Goal: Contribute content

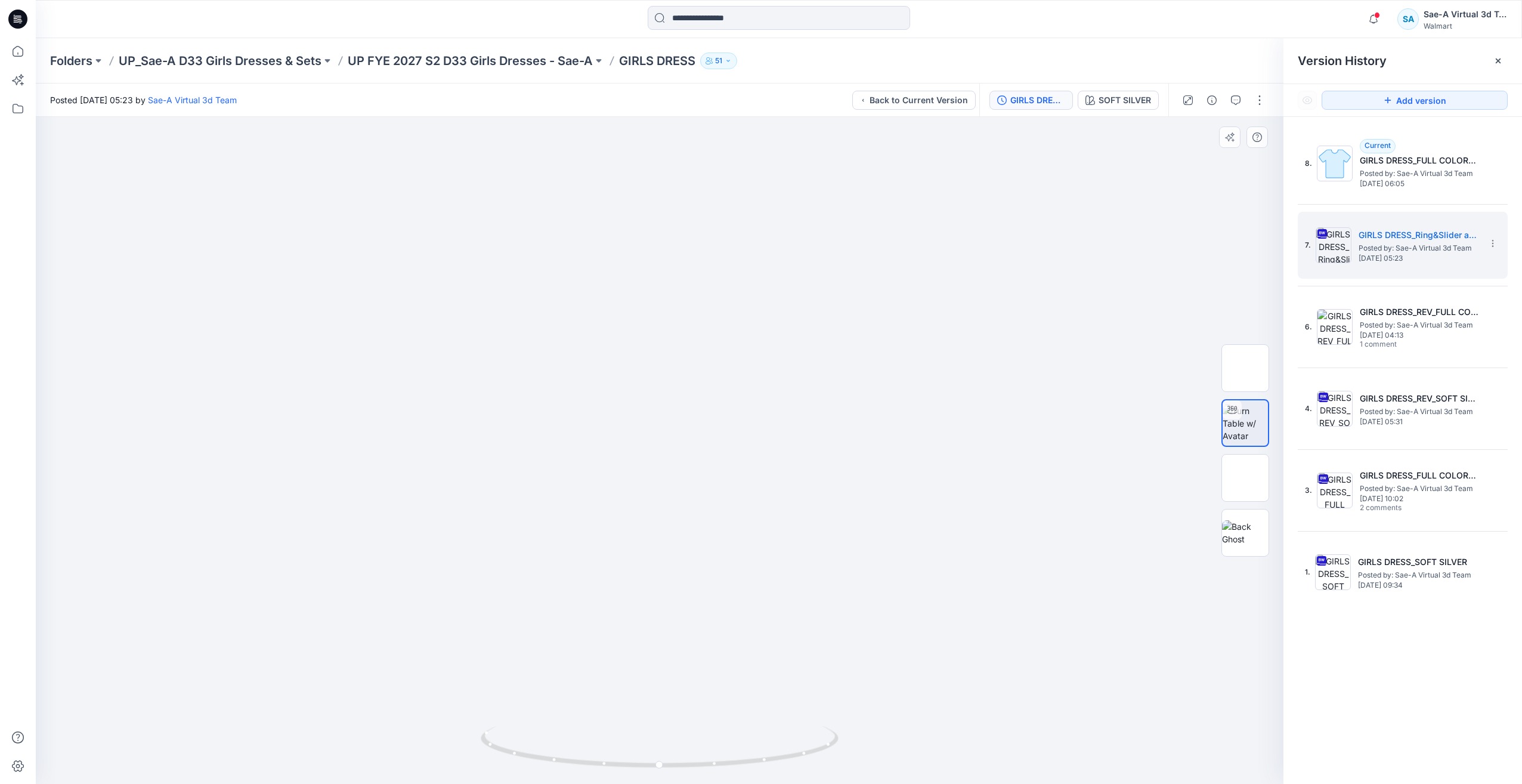
click at [1151, 663] on img at bounding box center [660, 341] width 1102 height 885
drag, startPoint x: 1244, startPoint y: 647, endPoint x: 1511, endPoint y: 751, distance: 286.5
click at [1204, 666] on div at bounding box center [660, 449] width 1248 height 666
click at [1211, 659] on div at bounding box center [660, 449] width 1248 height 666
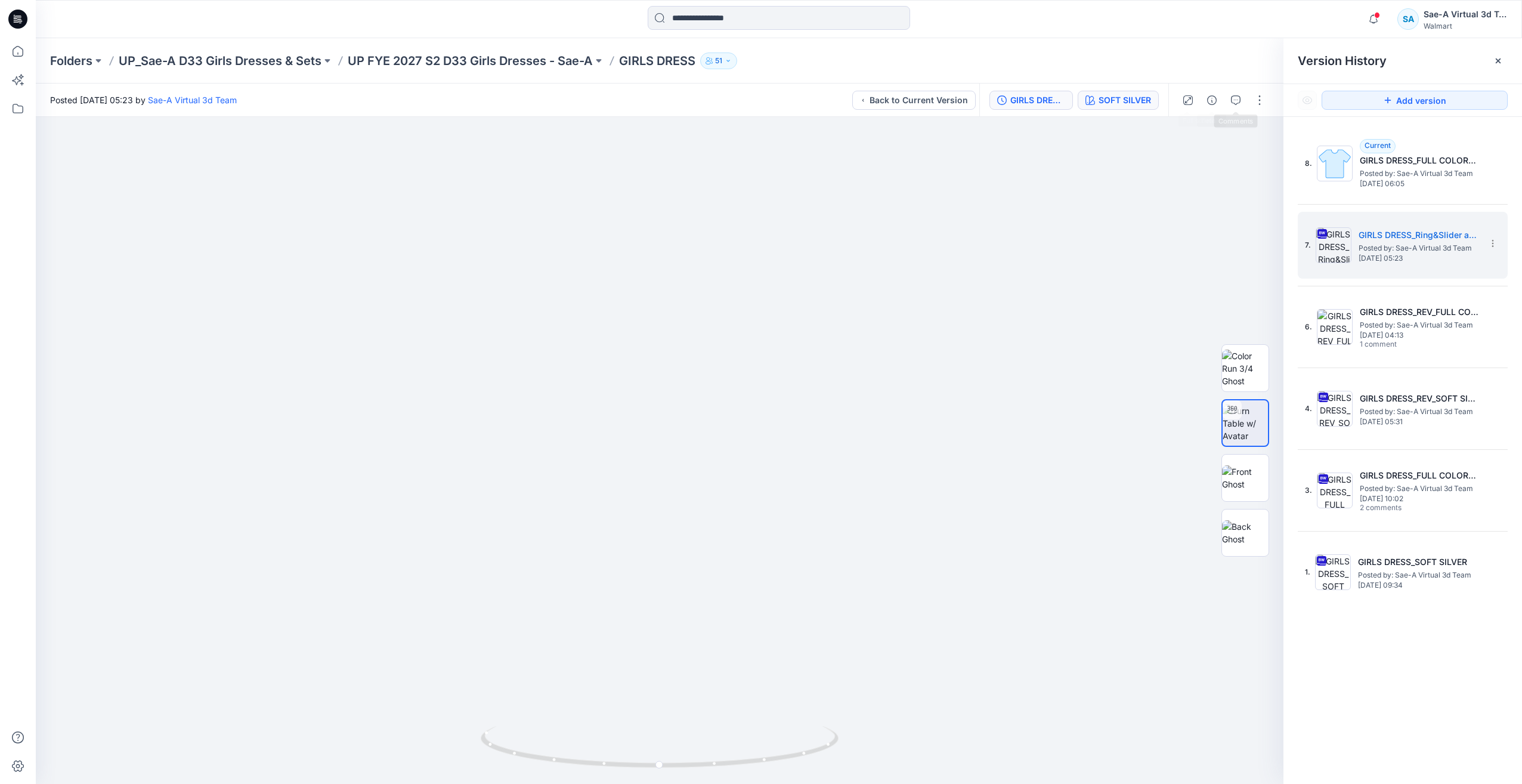
click at [1134, 100] on div "SOFT SILVER" at bounding box center [1125, 100] width 52 height 13
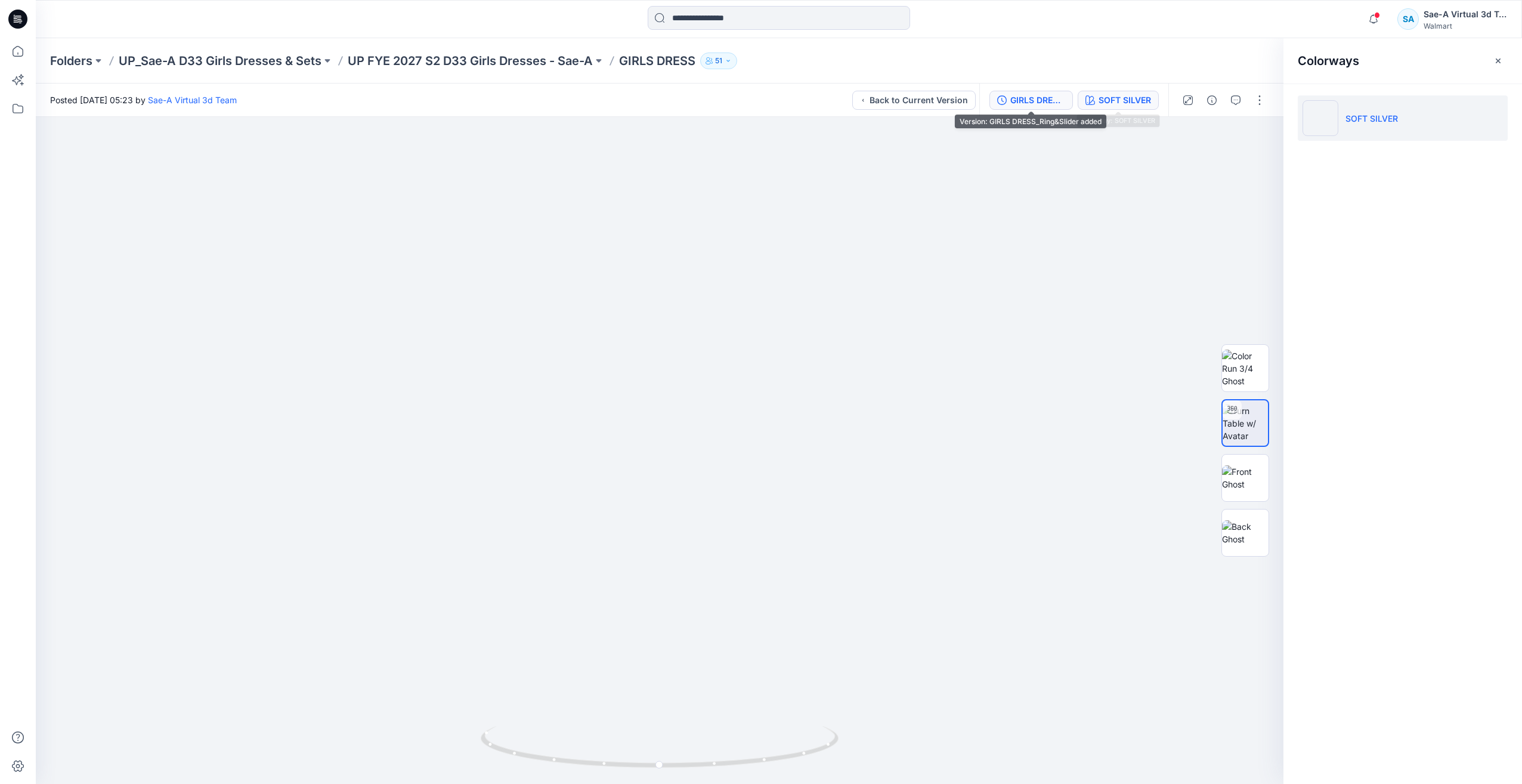
click at [1057, 100] on div "GIRLS DRESS_Ring&Slider added" at bounding box center [1038, 100] width 55 height 13
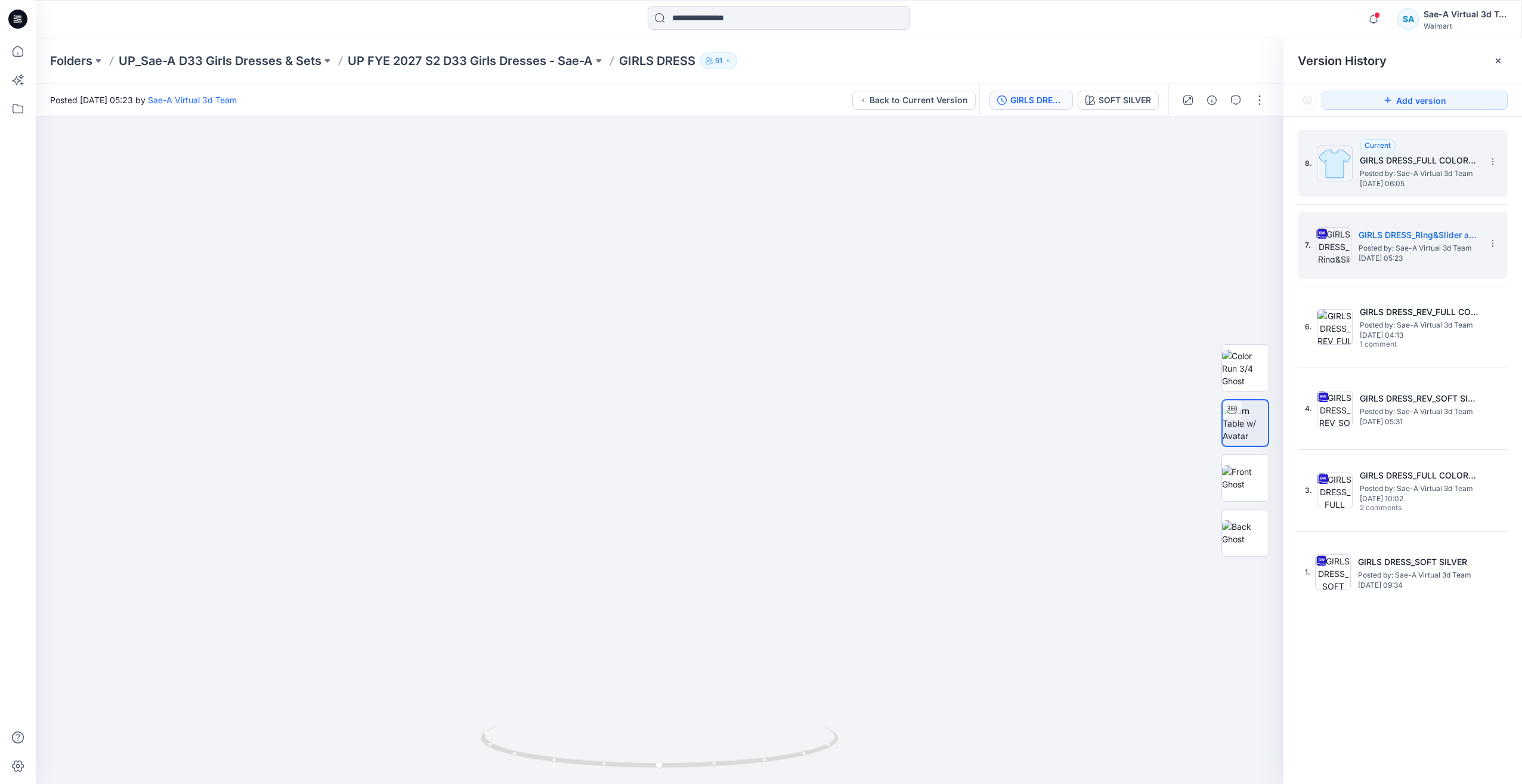
click at [1446, 161] on h5 "GIRLS DRESS_FULL COLORWAYS" at bounding box center [1420, 160] width 120 height 14
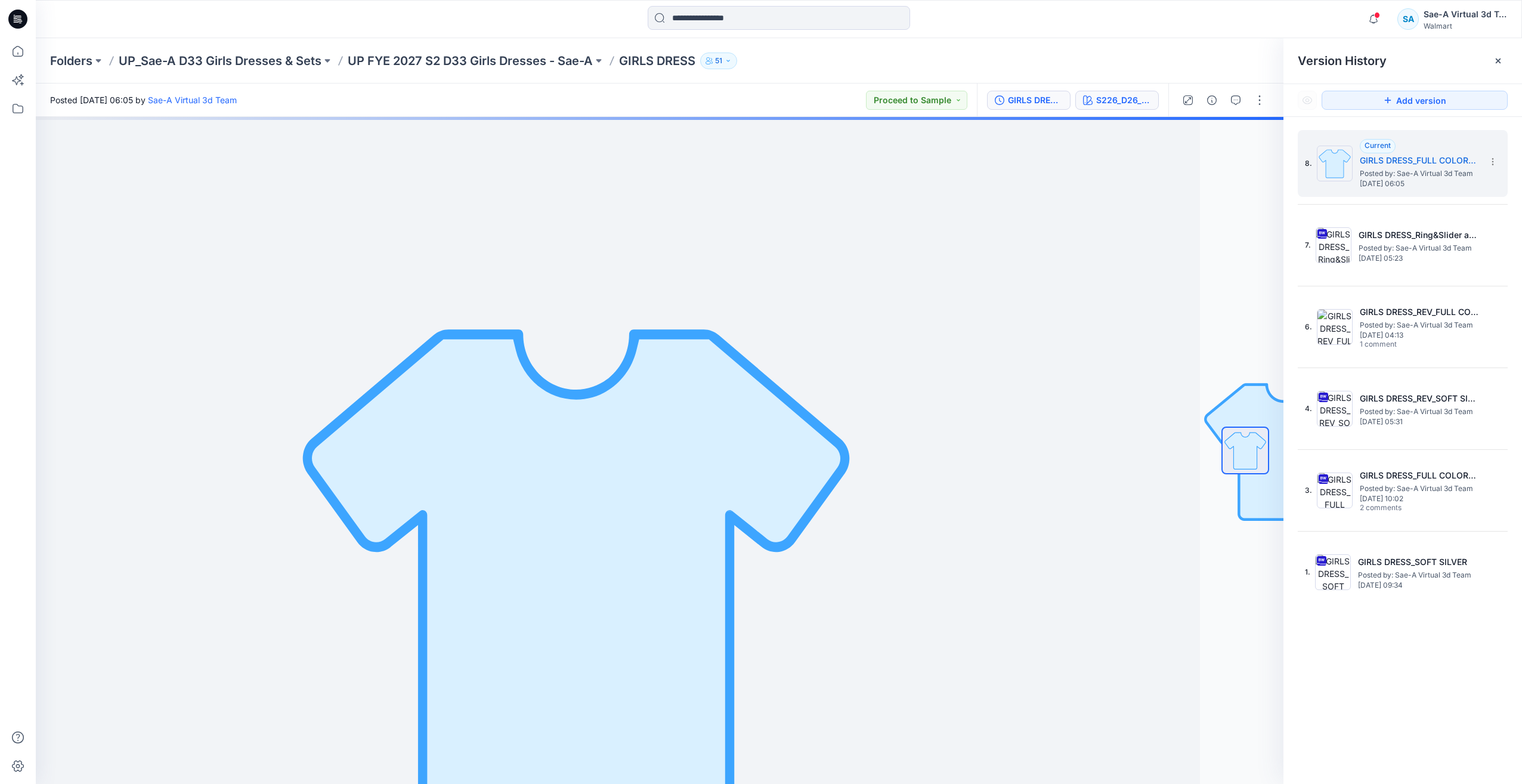
click at [1092, 100] on icon "button" at bounding box center [1088, 100] width 10 height 10
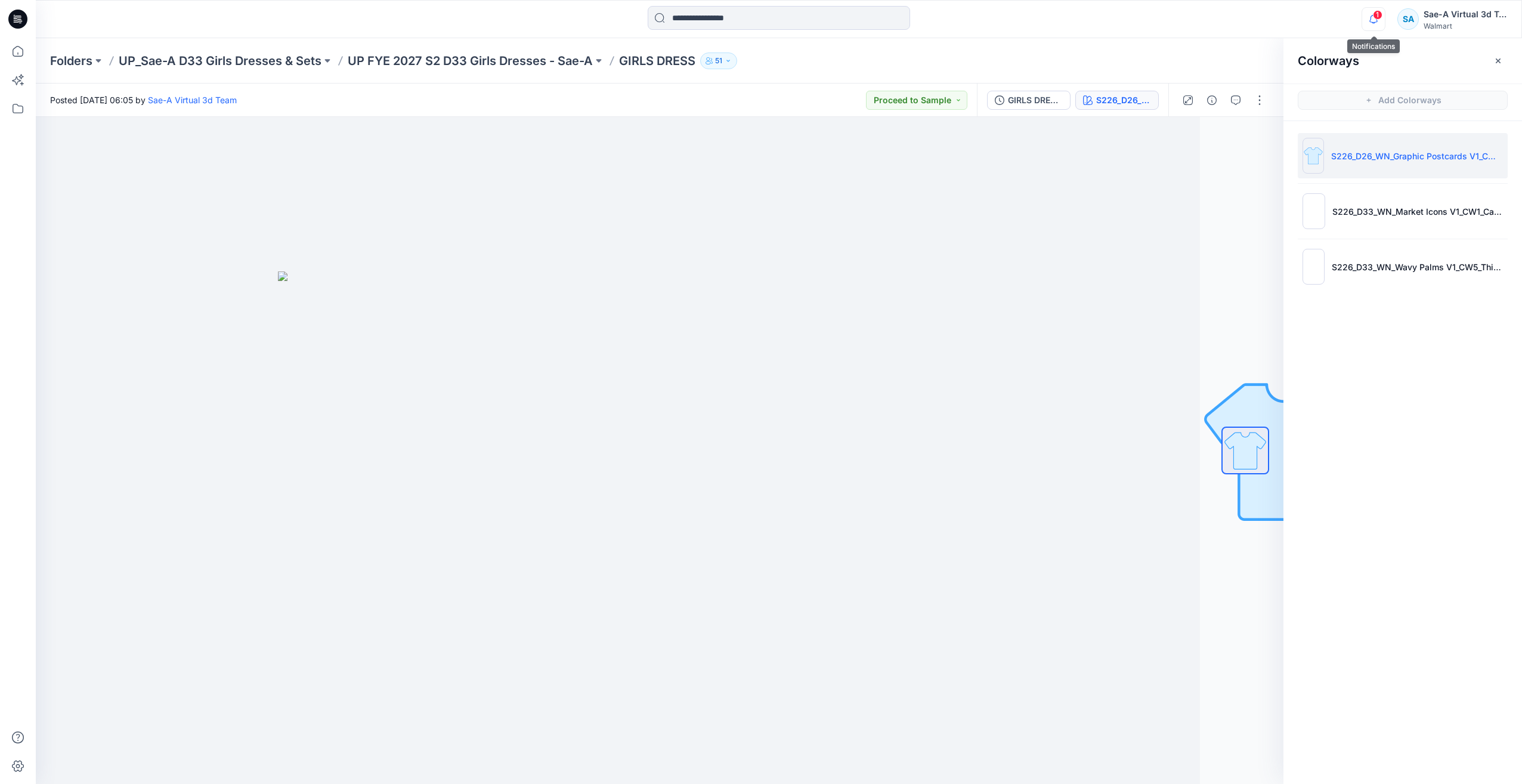
click at [1373, 18] on icon "button" at bounding box center [1374, 19] width 23 height 24
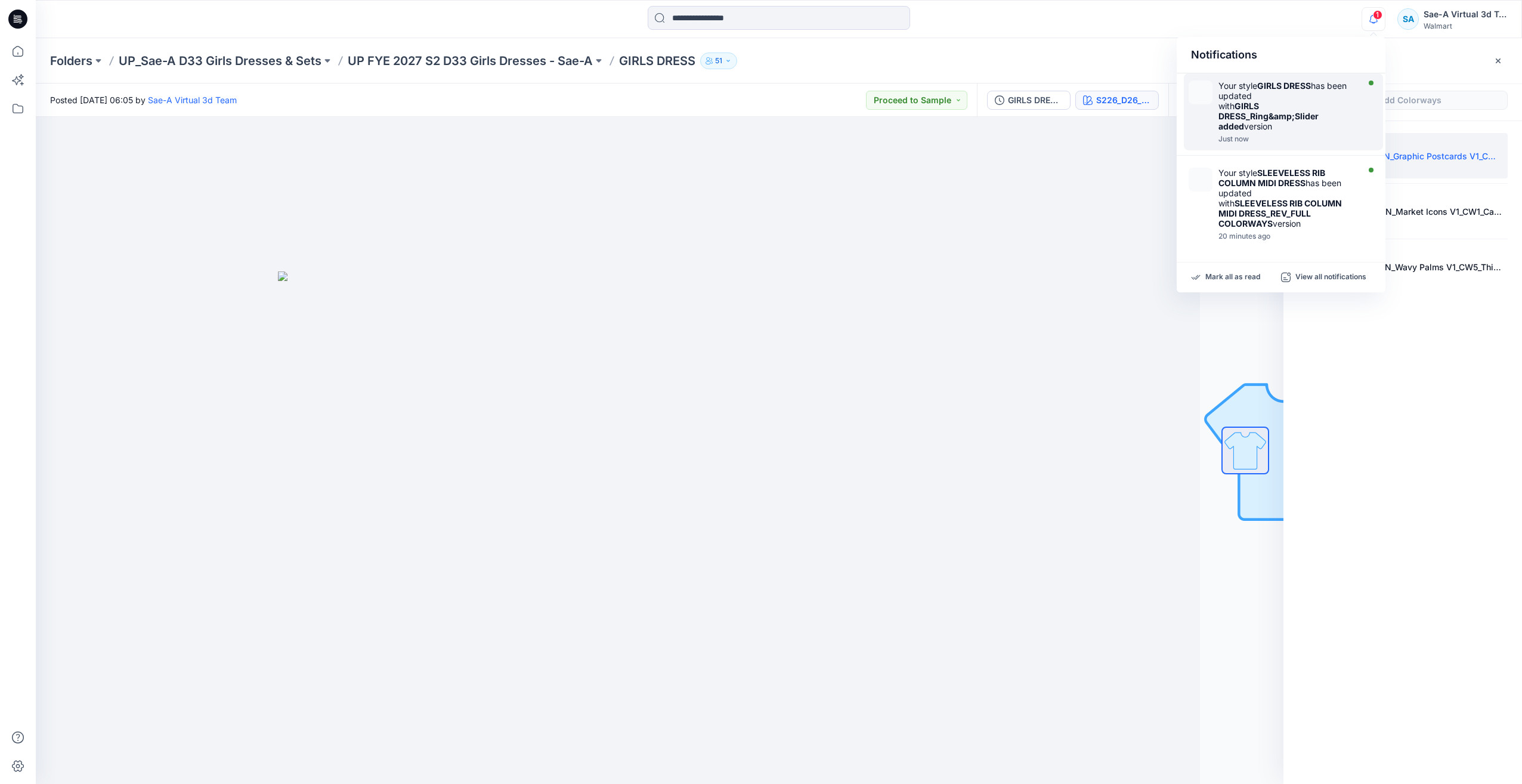
click at [1298, 120] on strong "GIRLS DRESS_Ring&amp;Slider added" at bounding box center [1268, 116] width 100 height 30
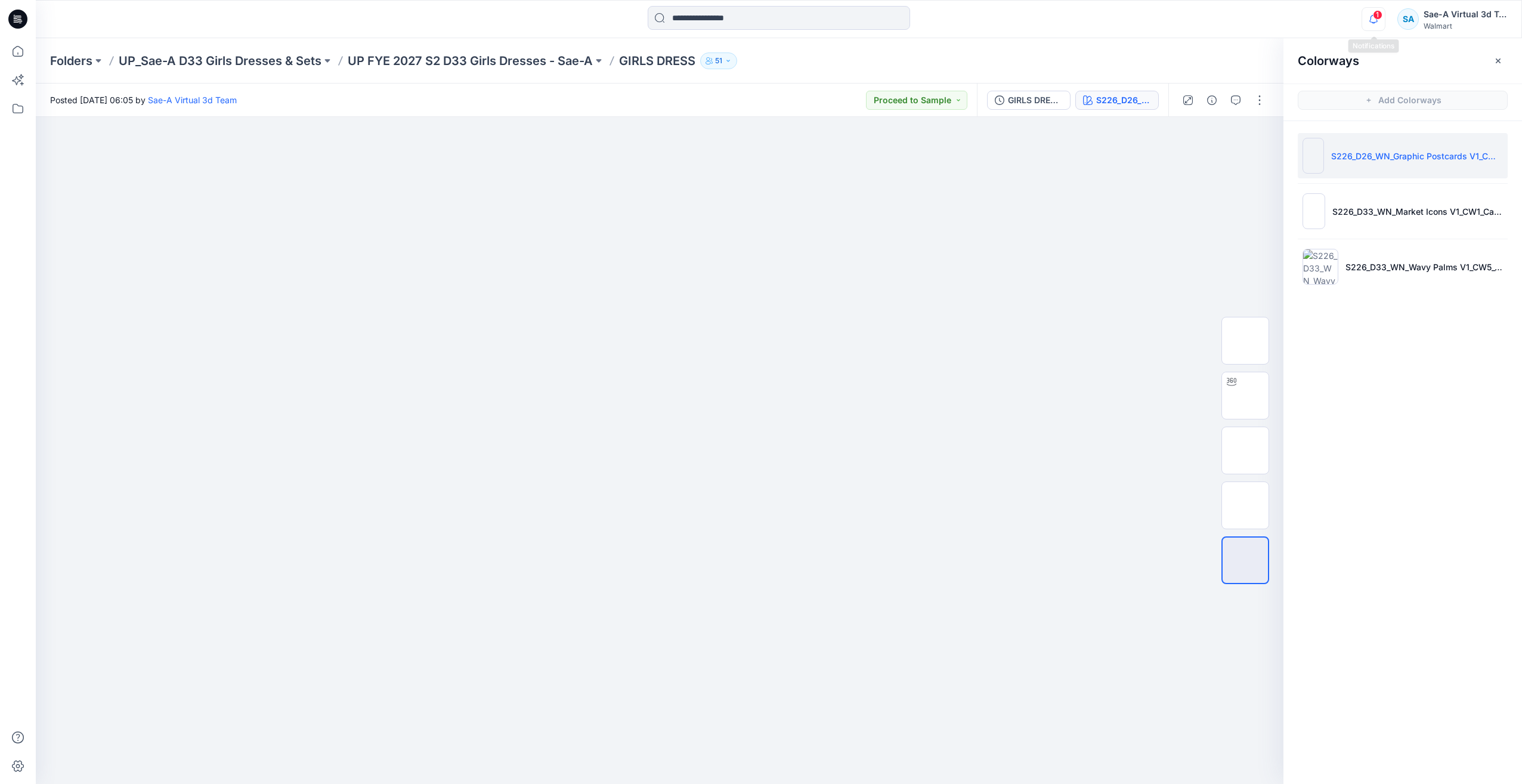
click at [1371, 17] on icon "button" at bounding box center [1374, 19] width 9 height 8
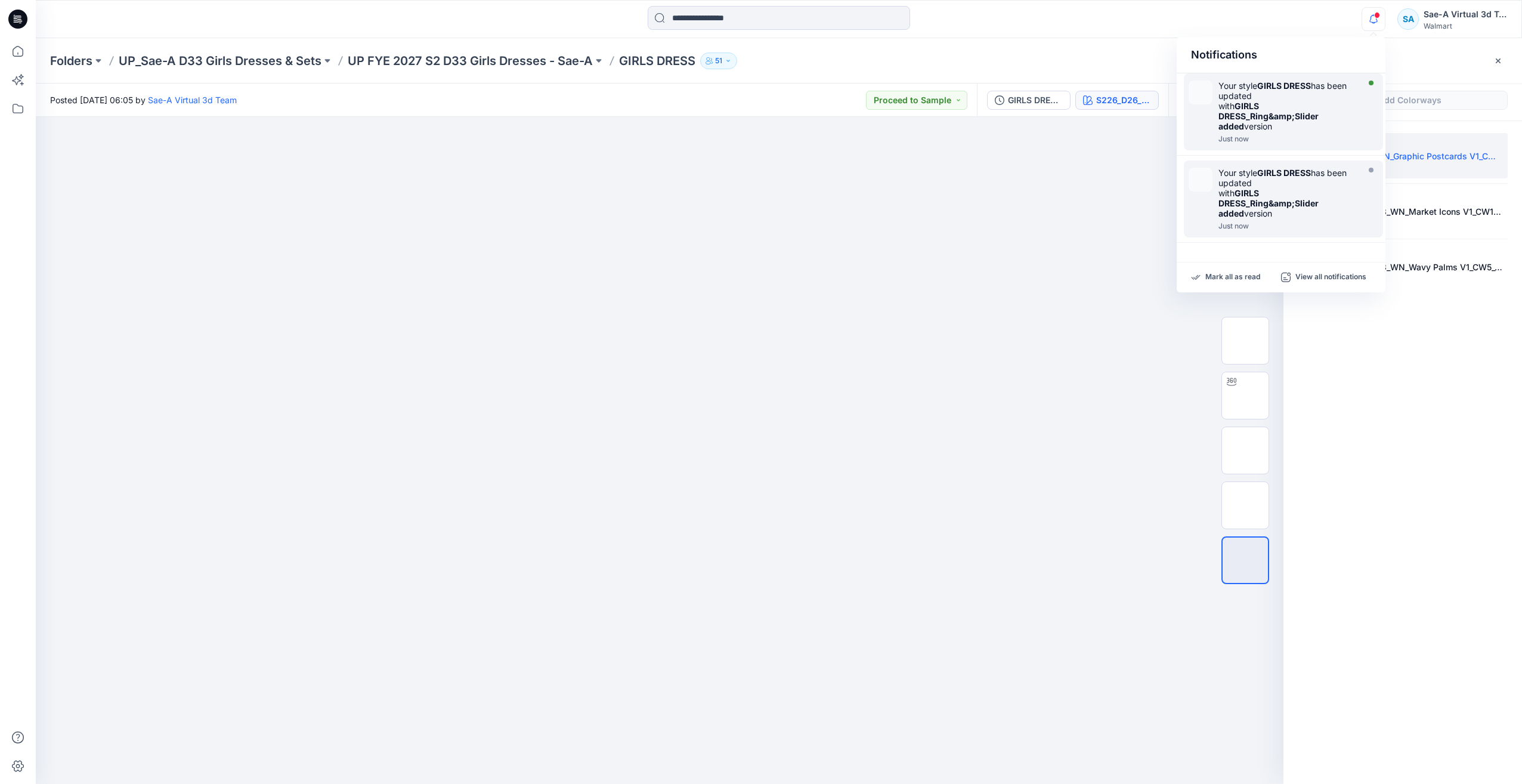
click at [1283, 134] on div "Your style GIRLS DRESS has been updated with GIRLS DRESS_Ring&amp;Slider added …" at bounding box center [1290, 112] width 143 height 63
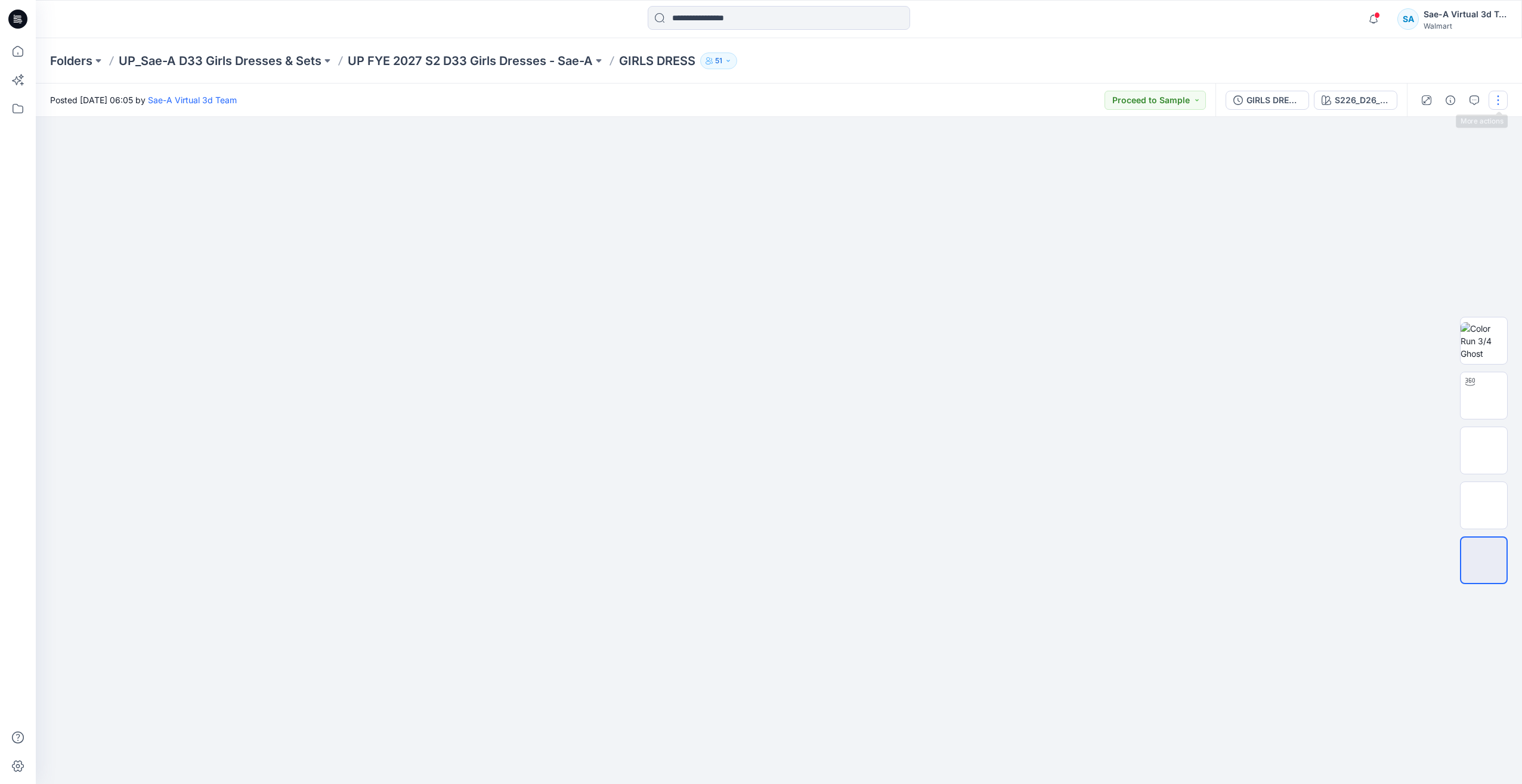
click at [1491, 103] on button "button" at bounding box center [1498, 100] width 19 height 19
click at [1431, 158] on button "Edit" at bounding box center [1448, 162] width 109 height 22
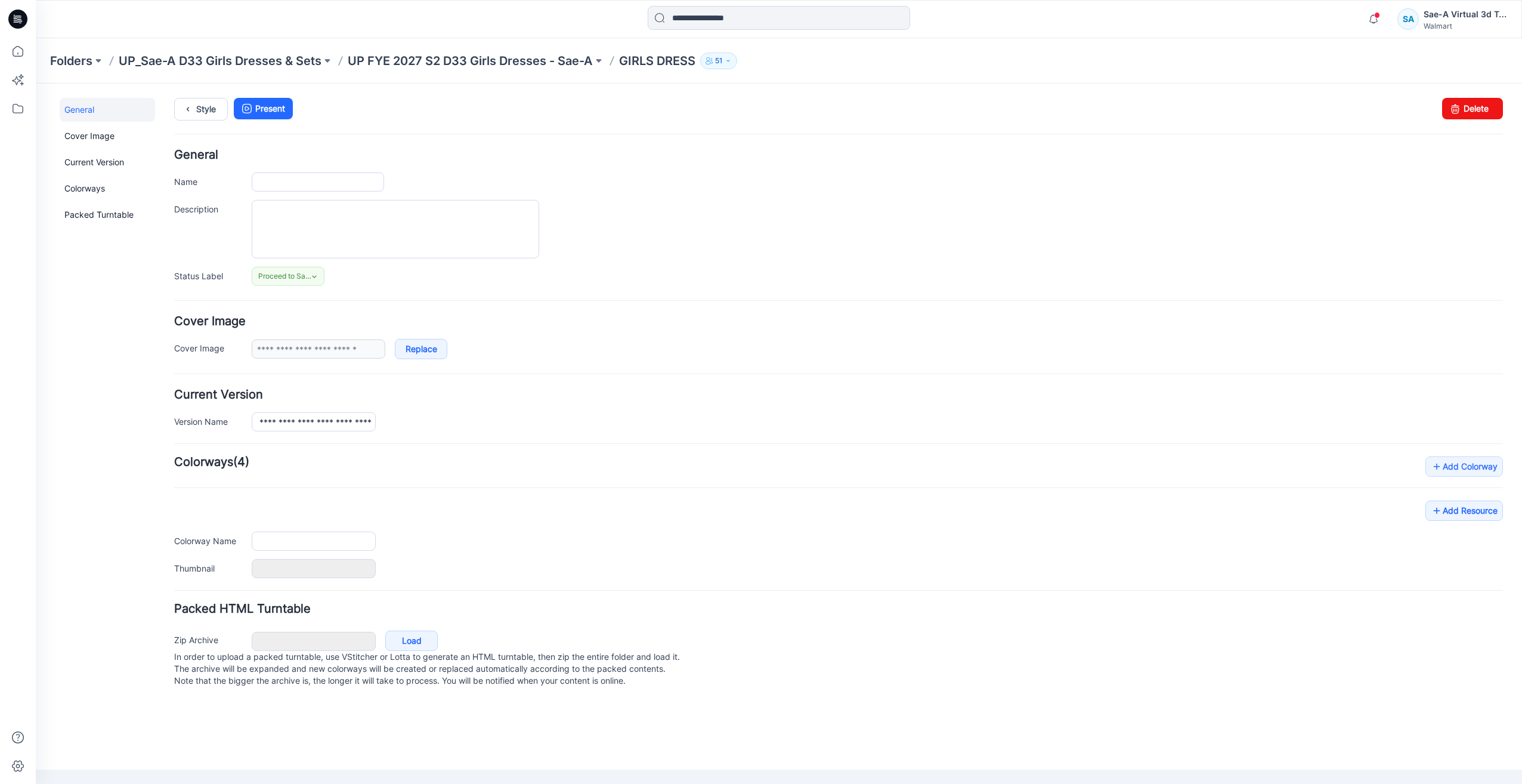
type input "**********"
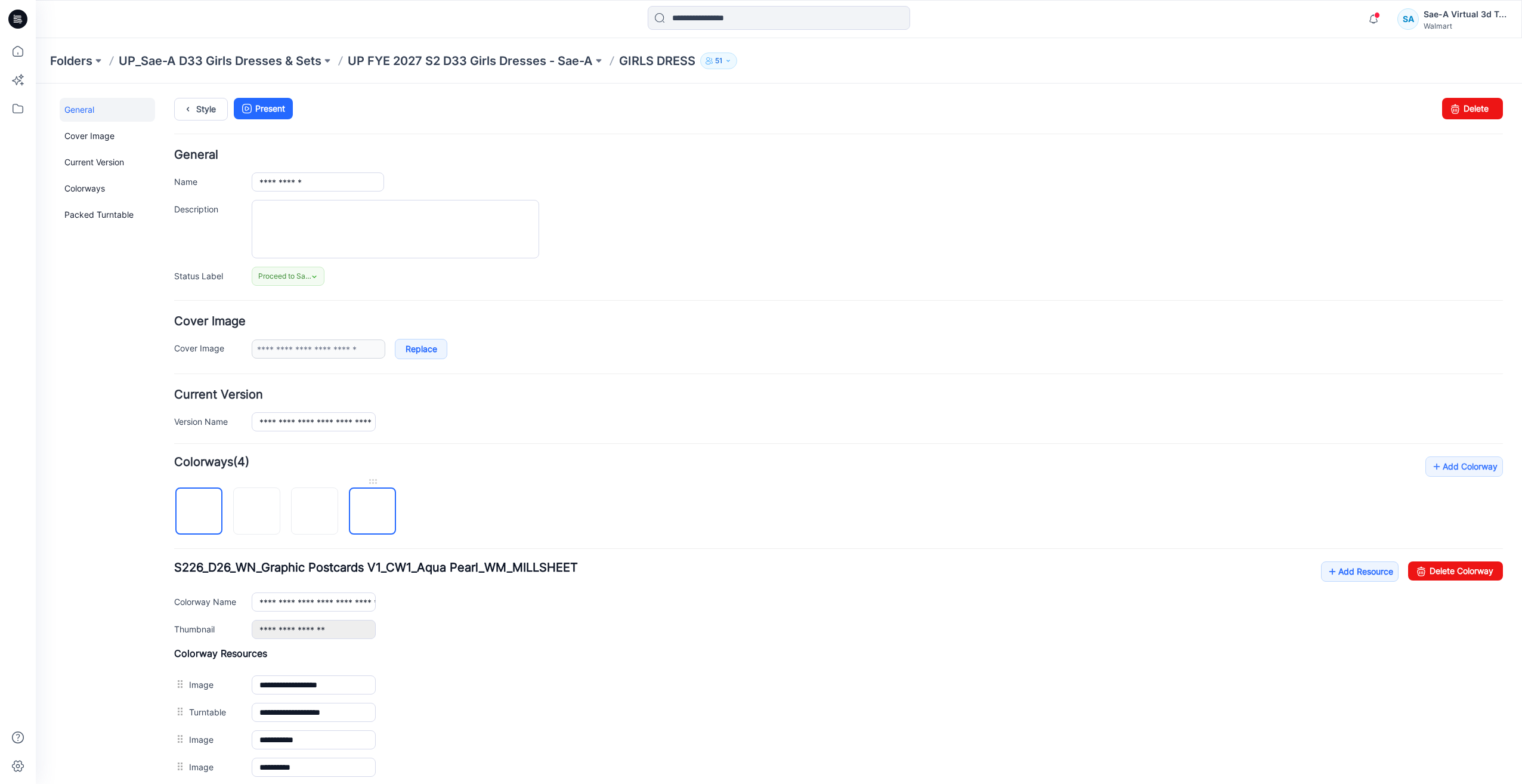
click at [373, 512] on img at bounding box center [373, 512] width 0 height 0
drag, startPoint x: 265, startPoint y: 614, endPoint x: 270, endPoint y: 606, distance: 9.4
click at [266, 613] on div "**********" at bounding box center [839, 600] width 1329 height 78
drag, startPoint x: 270, startPoint y: 606, endPoint x: 357, endPoint y: 604, distance: 87.0
click at [259, 606] on input "*" at bounding box center [314, 602] width 124 height 19
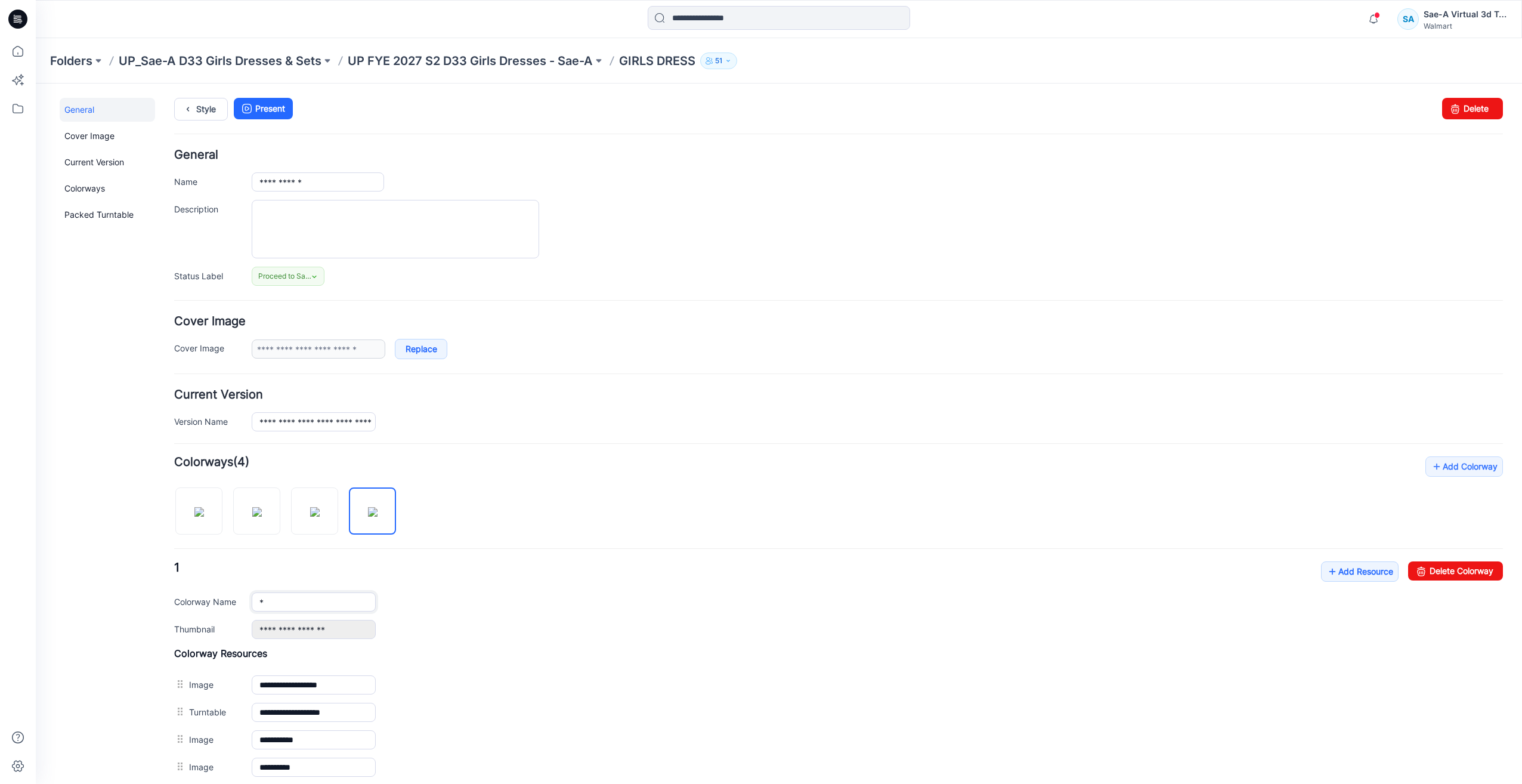
paste input "**********"
type input "**********"
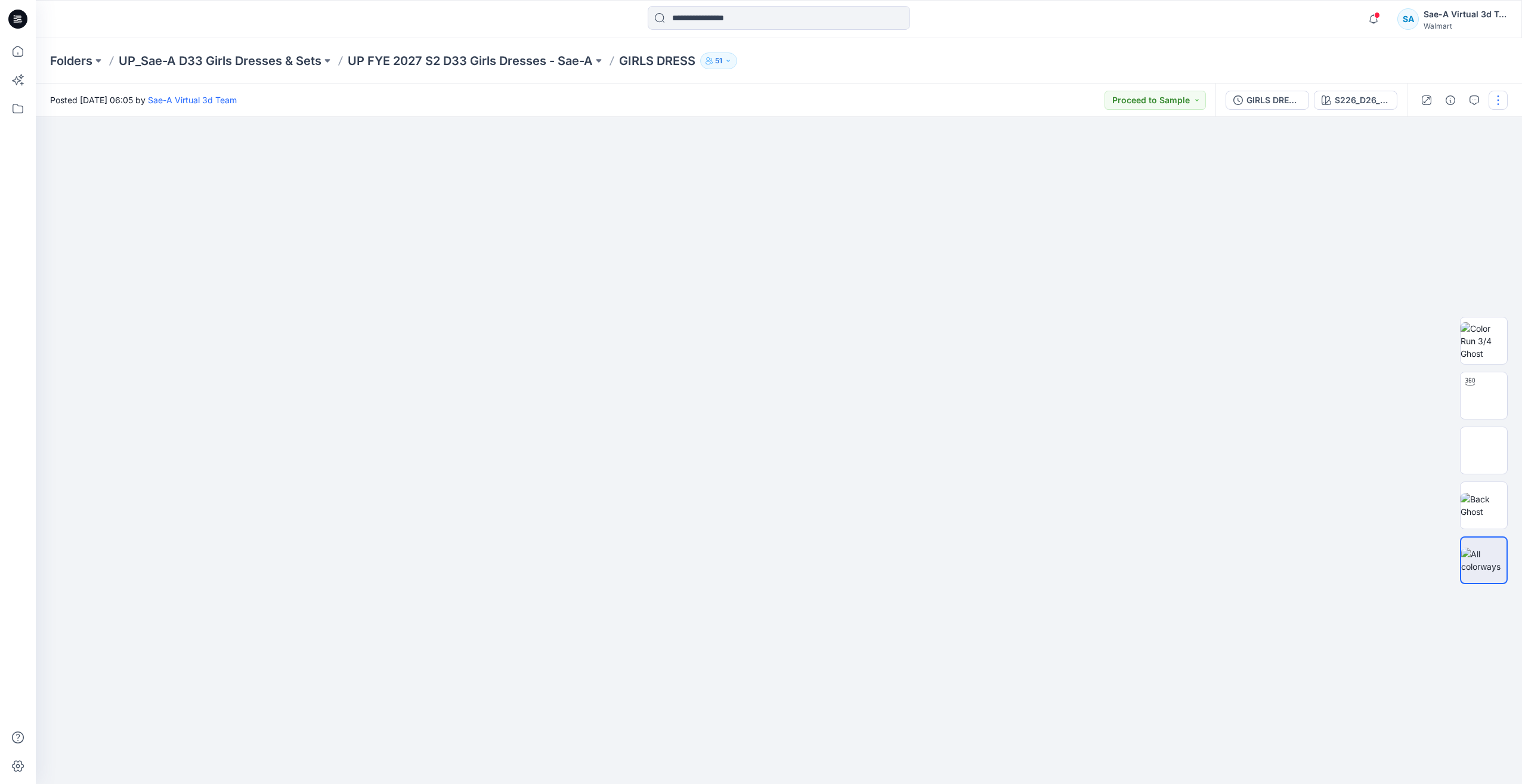
click at [1496, 98] on button "button" at bounding box center [1498, 100] width 19 height 19
click at [1429, 157] on p "Edit" at bounding box center [1422, 162] width 15 height 13
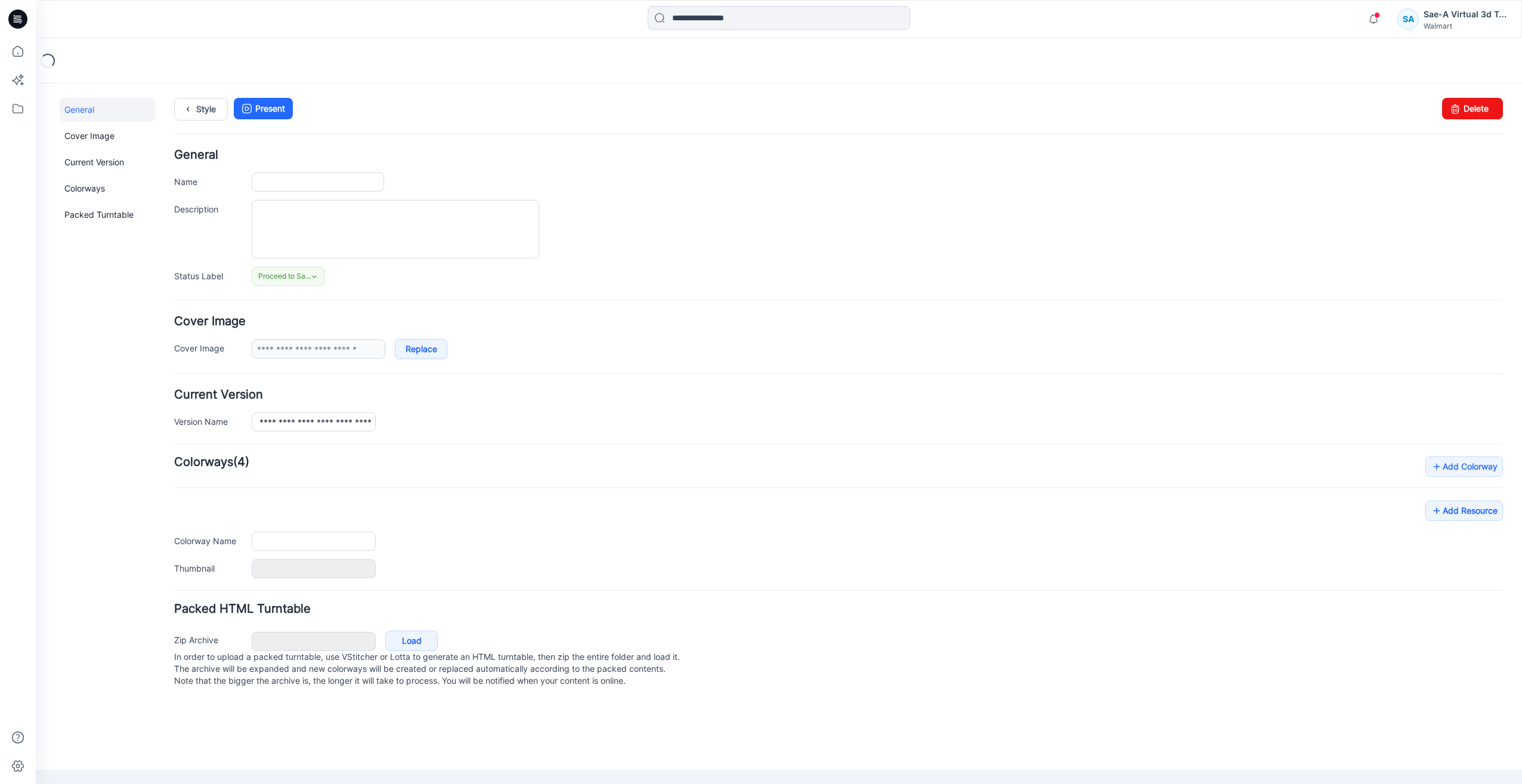
type input "**********"
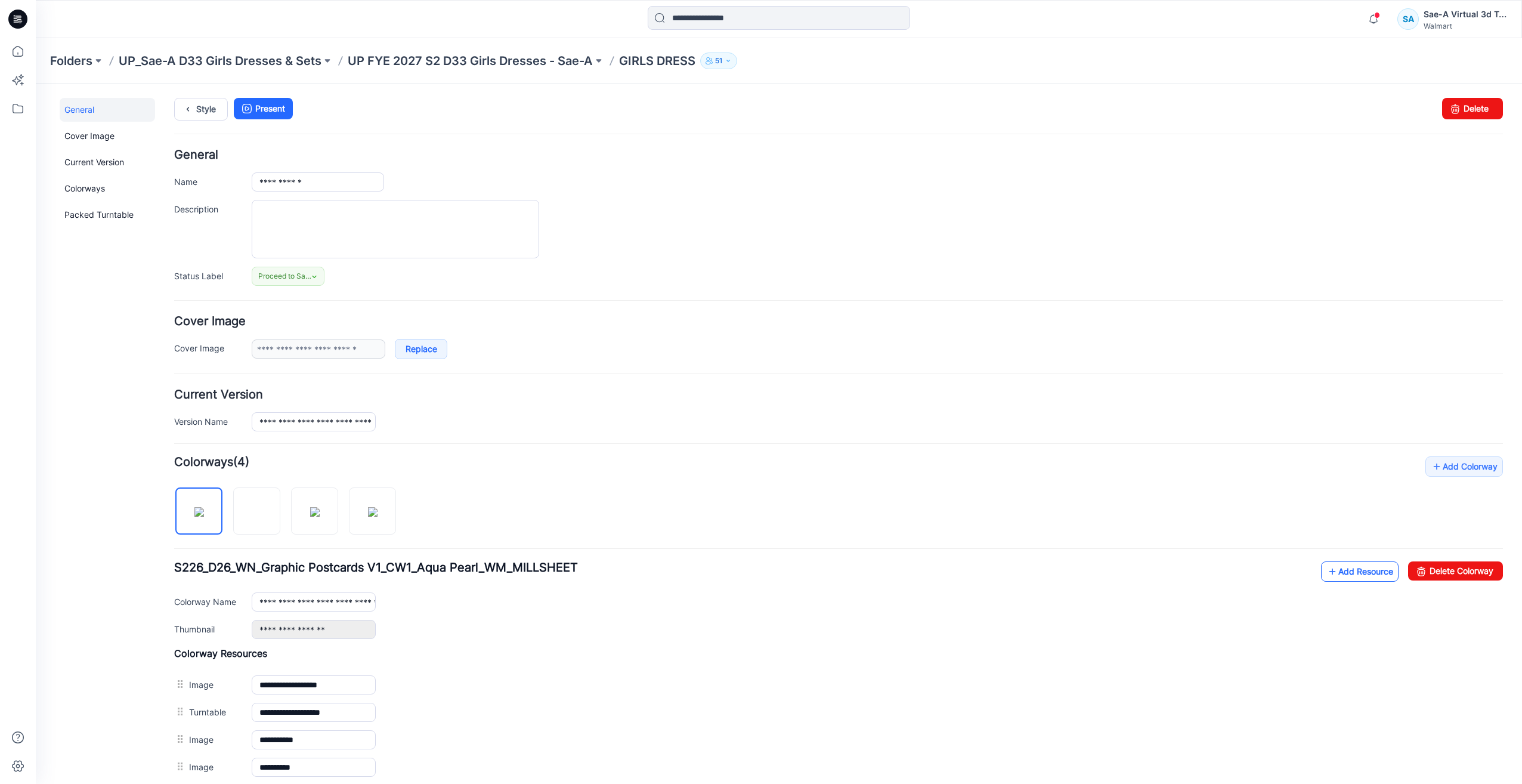
click at [1347, 568] on link "Add Resource" at bounding box center [1360, 572] width 78 height 21
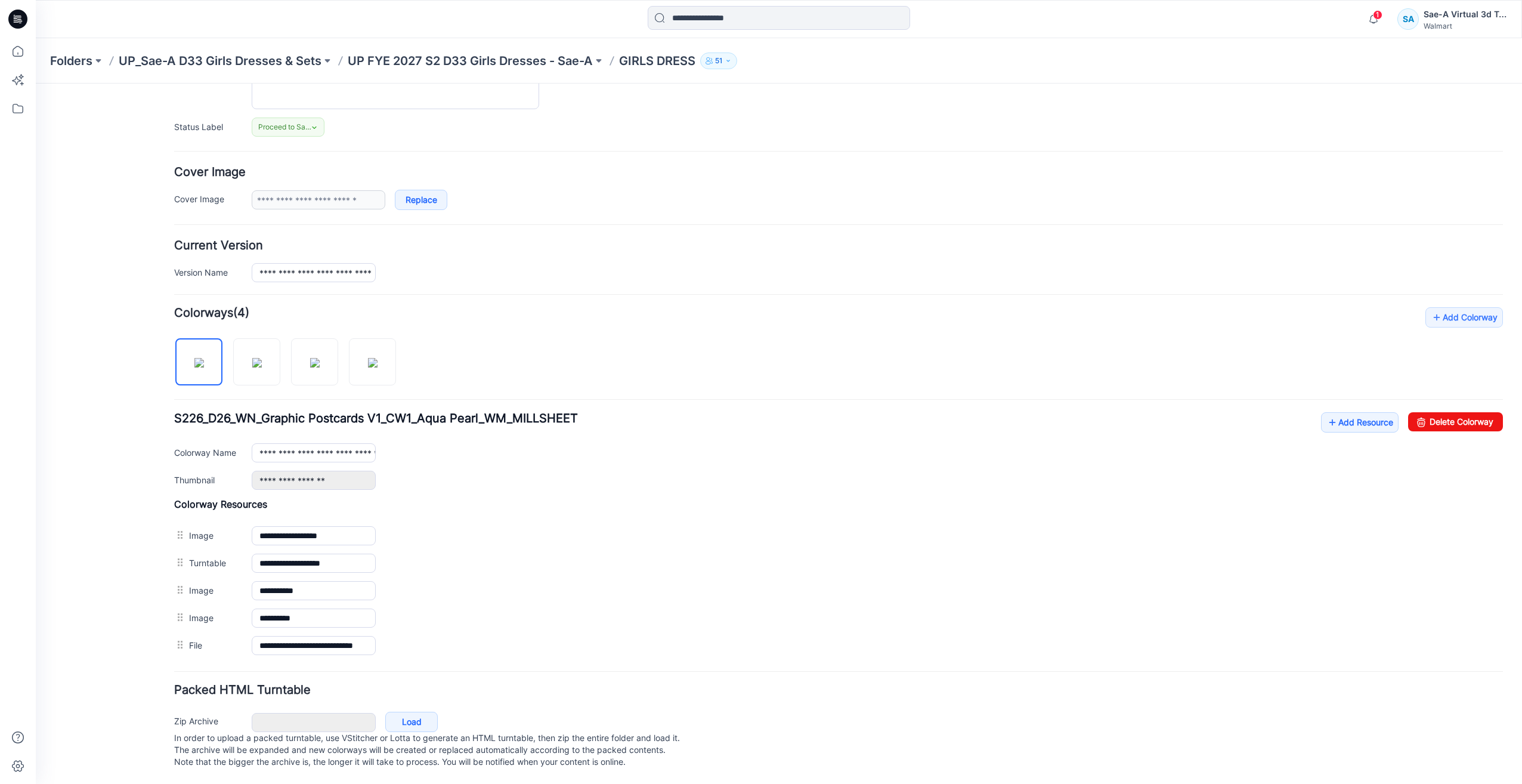
scroll to position [161, 0]
